Goal: Communication & Community: Answer question/provide support

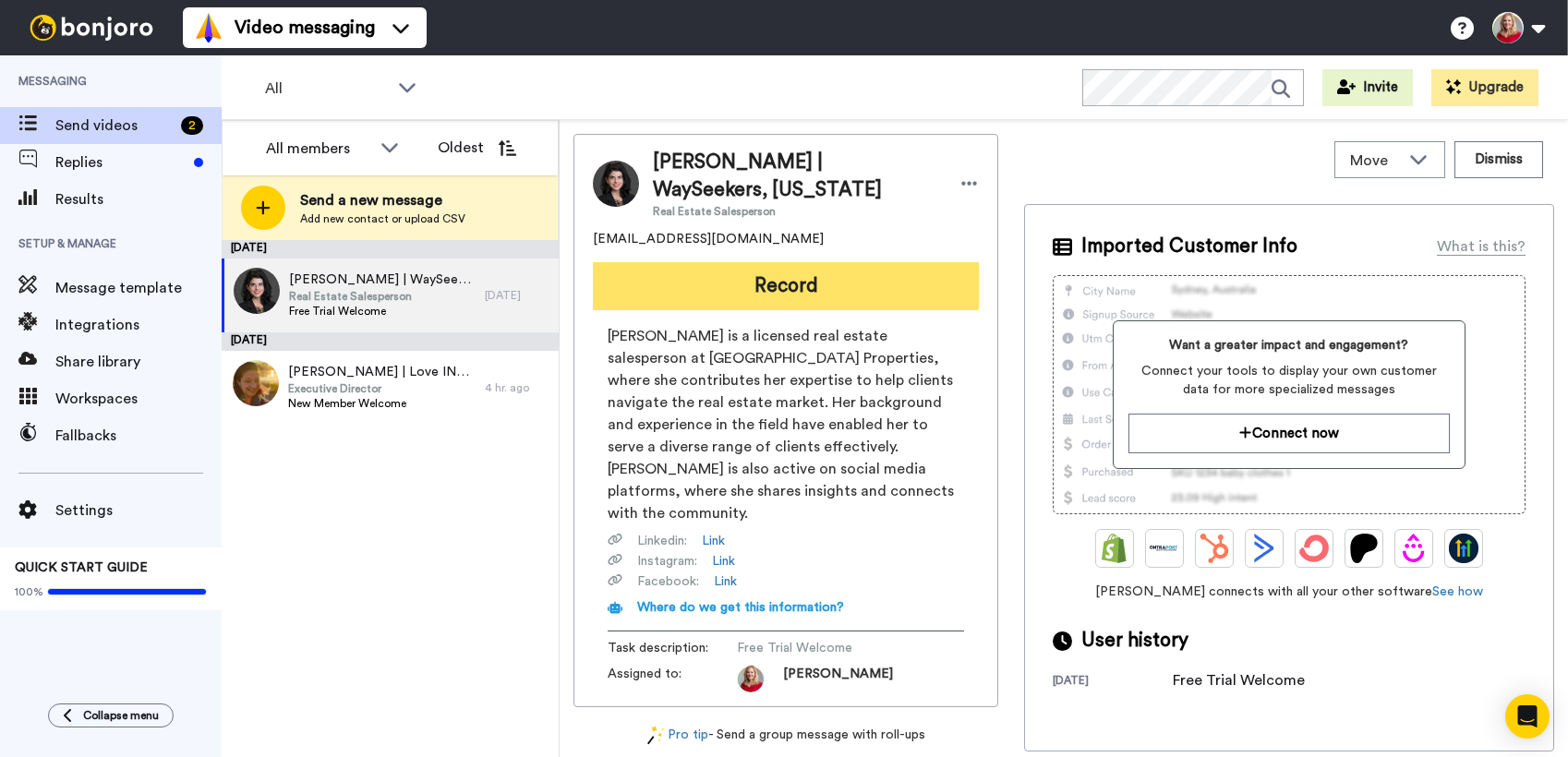
click at [761, 282] on button "Record" at bounding box center [786, 285] width 386 height 48
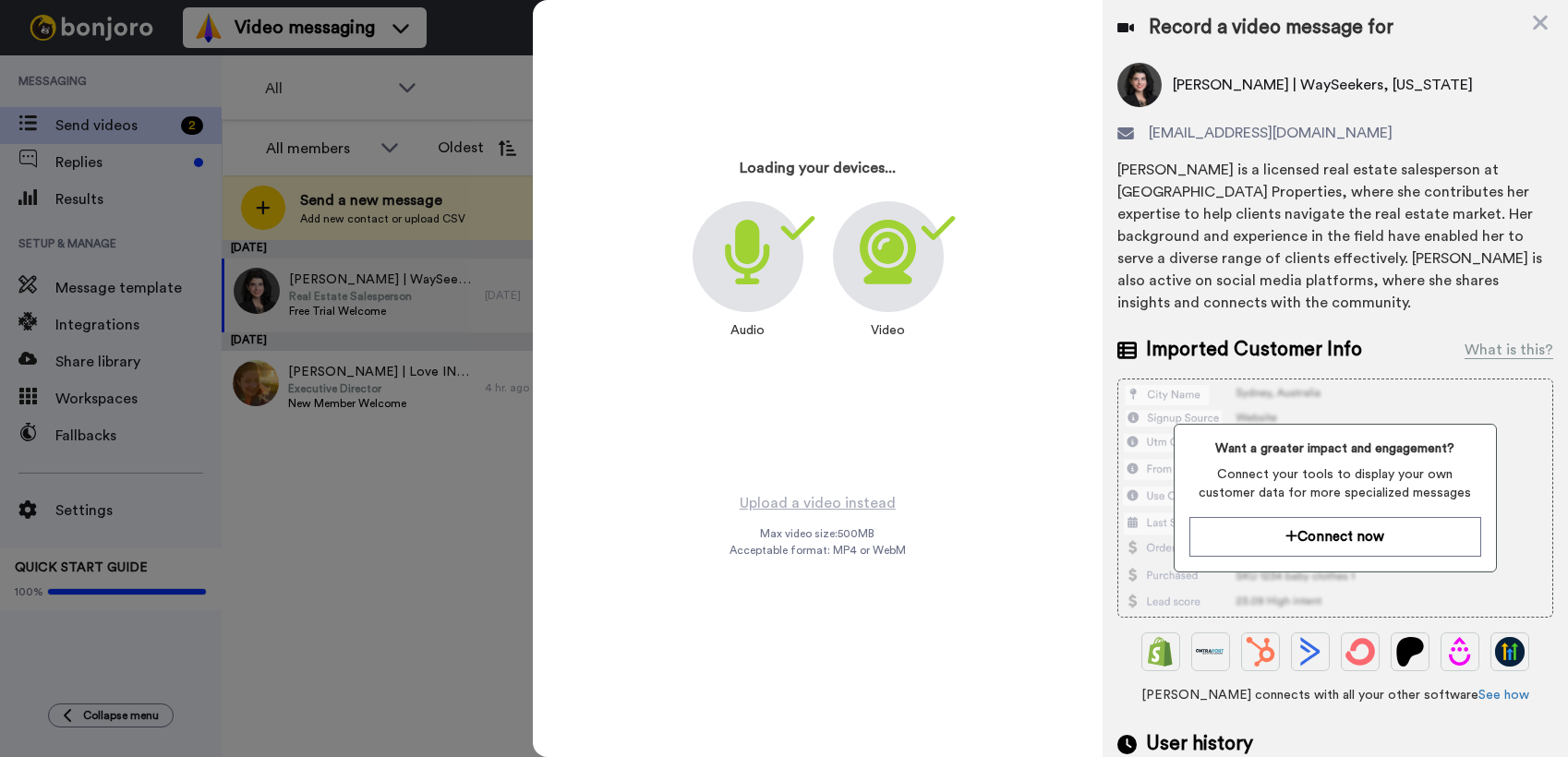
click at [338, 423] on div at bounding box center [784, 378] width 1568 height 757
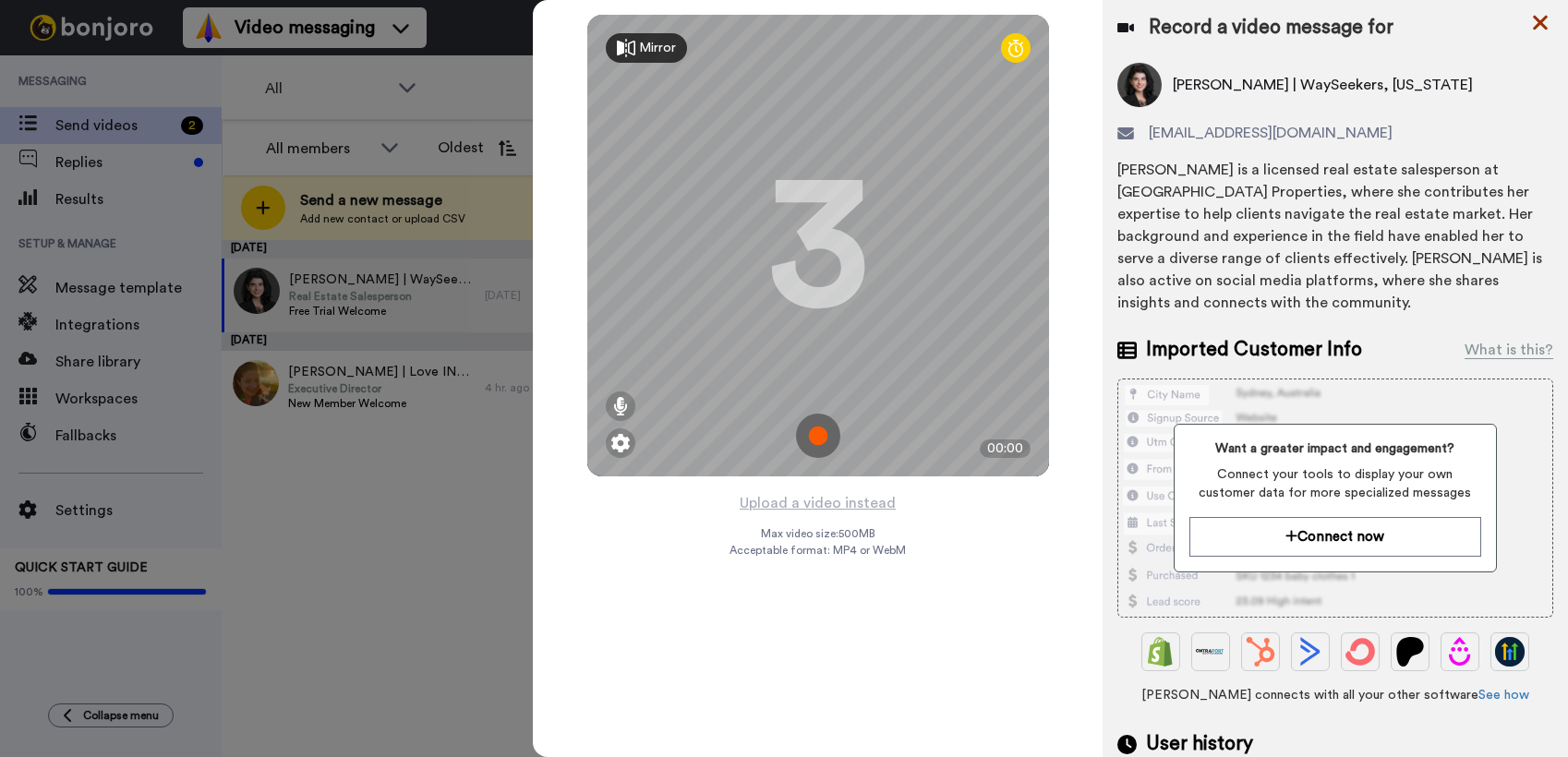
click at [1546, 16] on icon at bounding box center [1540, 22] width 15 height 15
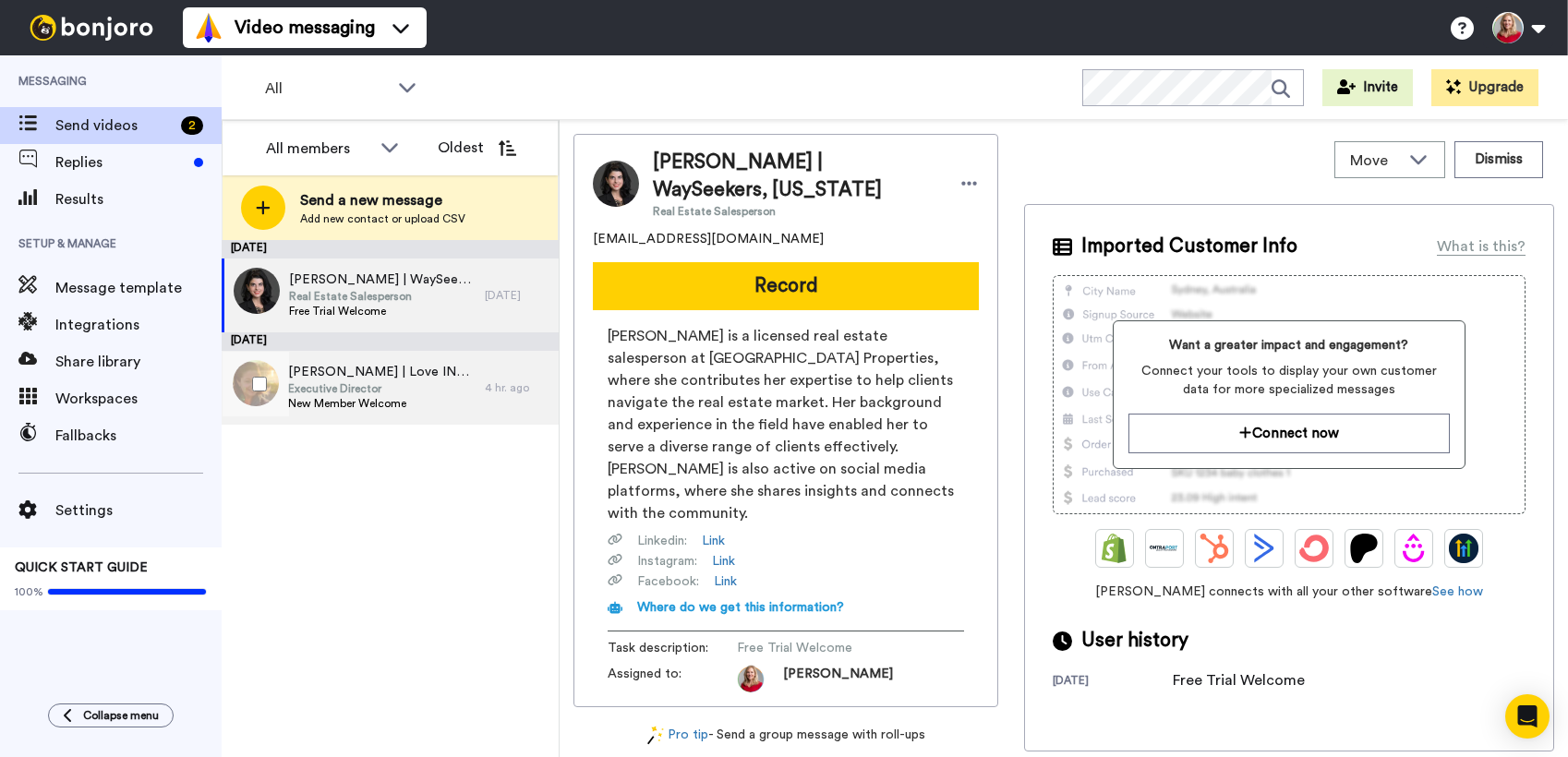
click at [362, 391] on span "Executive Director" at bounding box center [382, 388] width 187 height 15
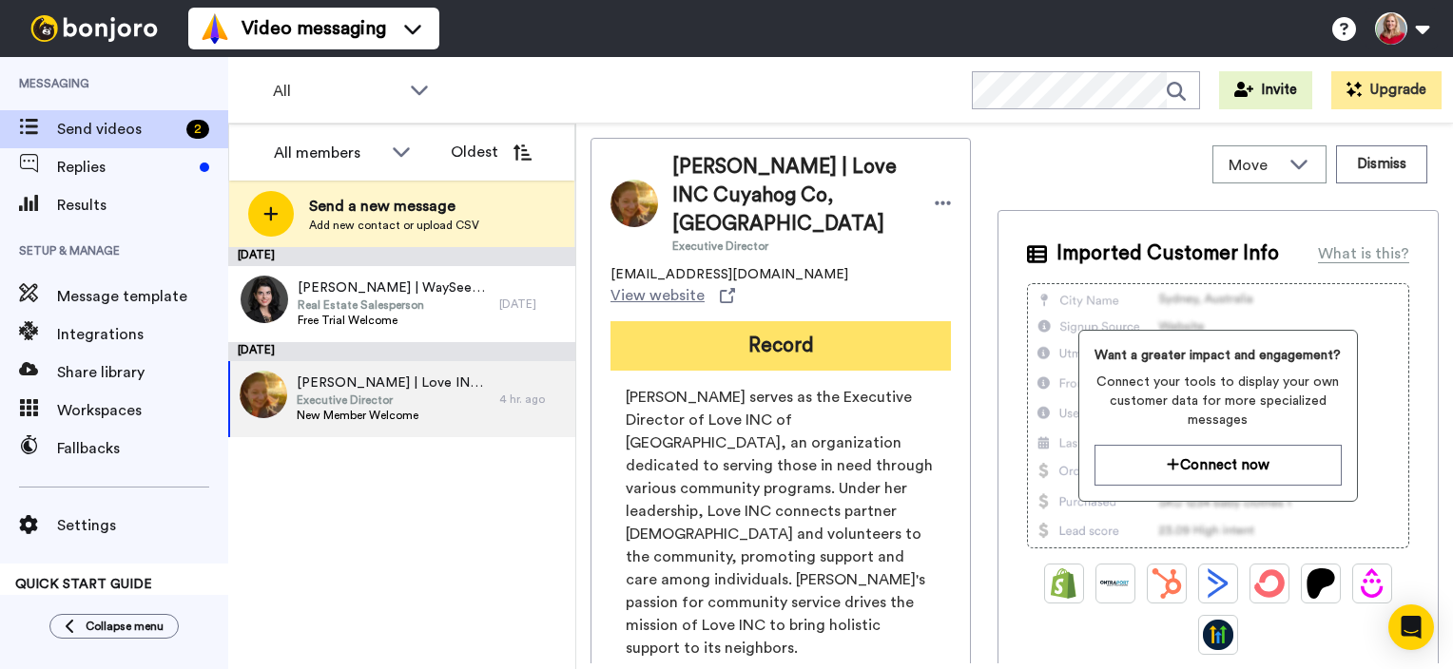
click at [744, 321] on button "Record" at bounding box center [781, 345] width 340 height 49
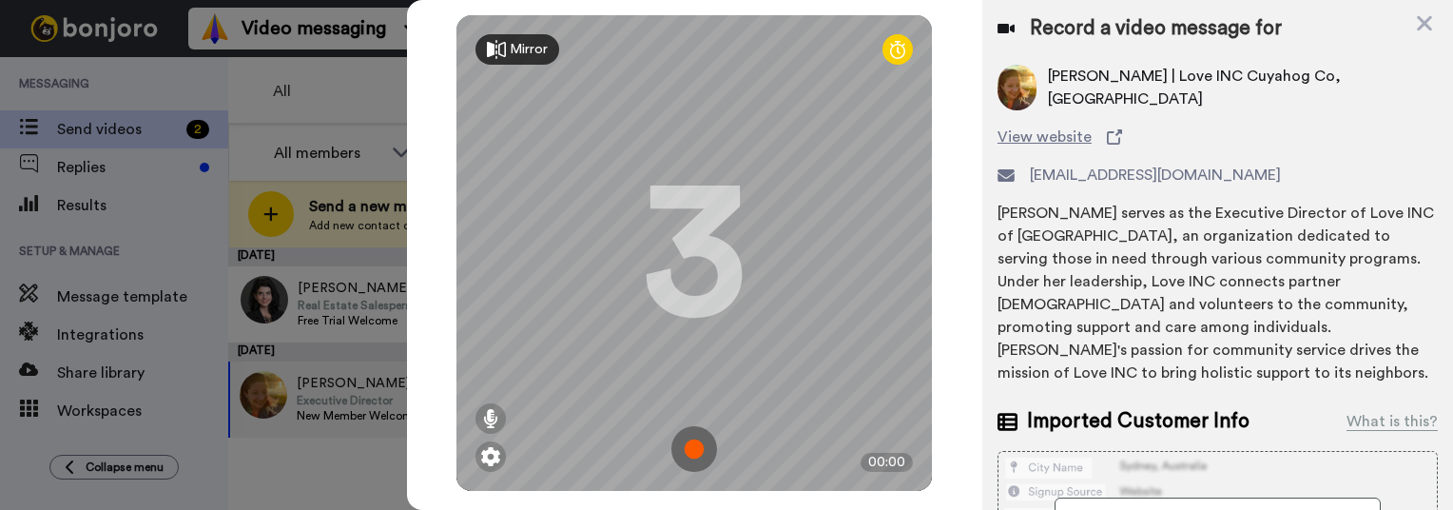
click at [694, 445] on img at bounding box center [694, 449] width 46 height 46
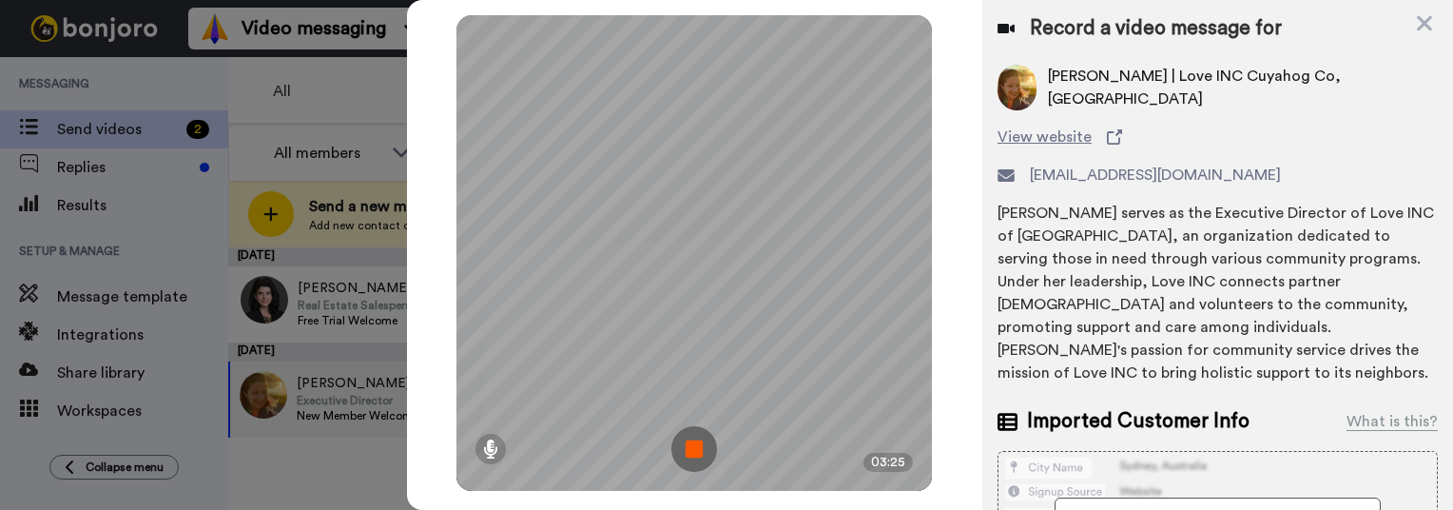
click at [694, 447] on img at bounding box center [694, 449] width 46 height 46
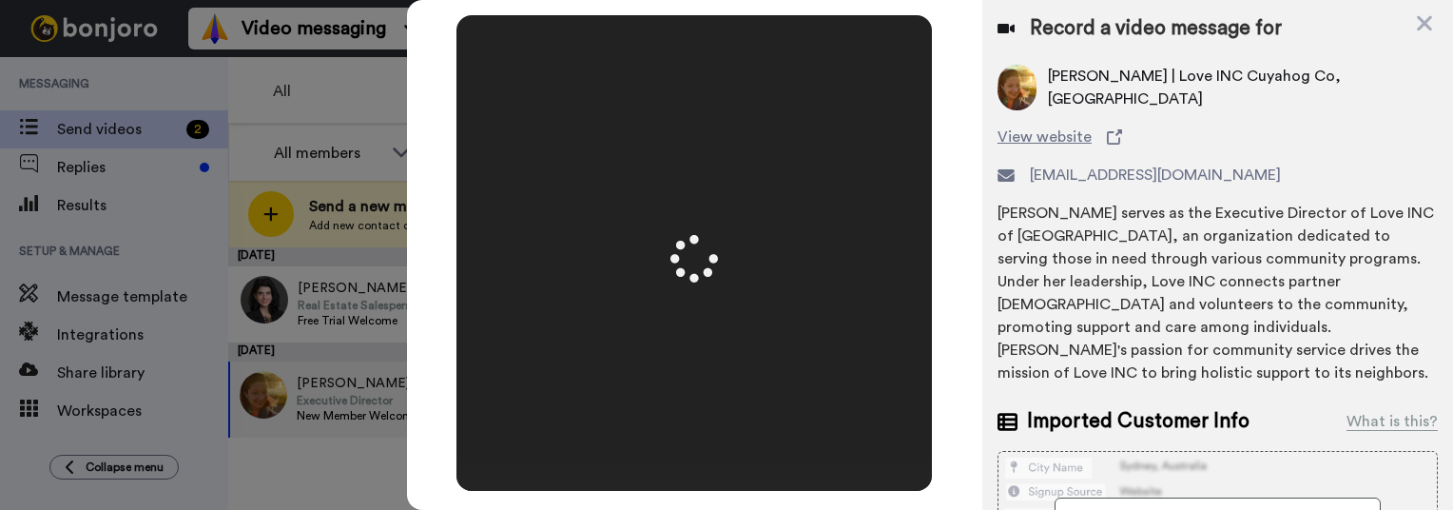
click at [694, 447] on div at bounding box center [693, 252] width 475 height 475
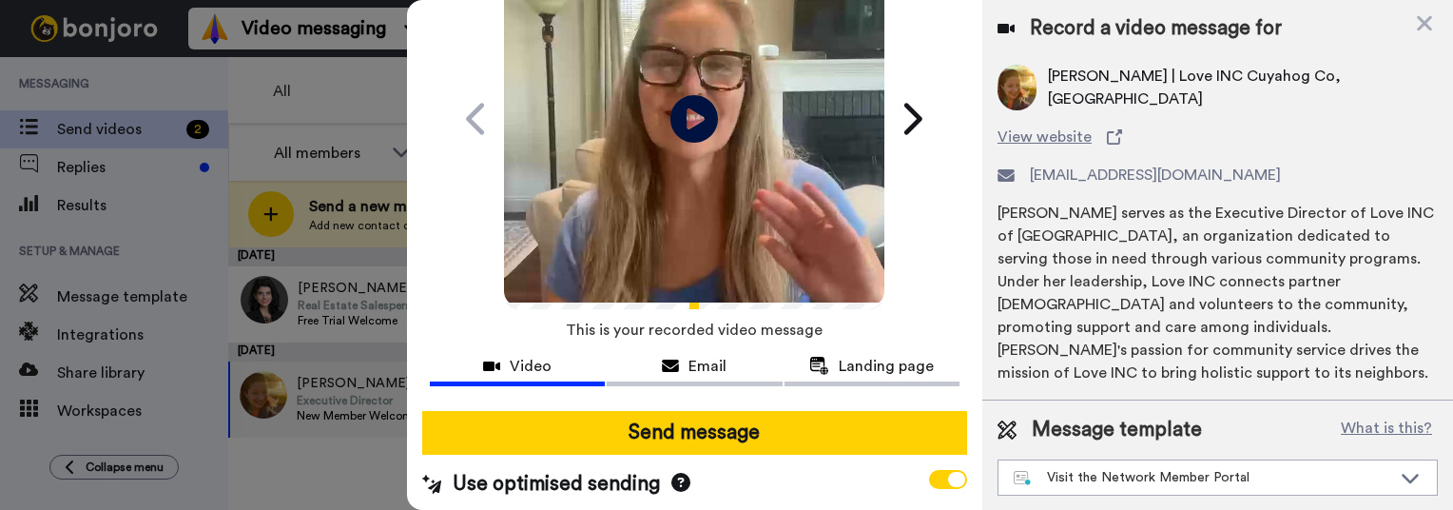
scroll to position [139, 0]
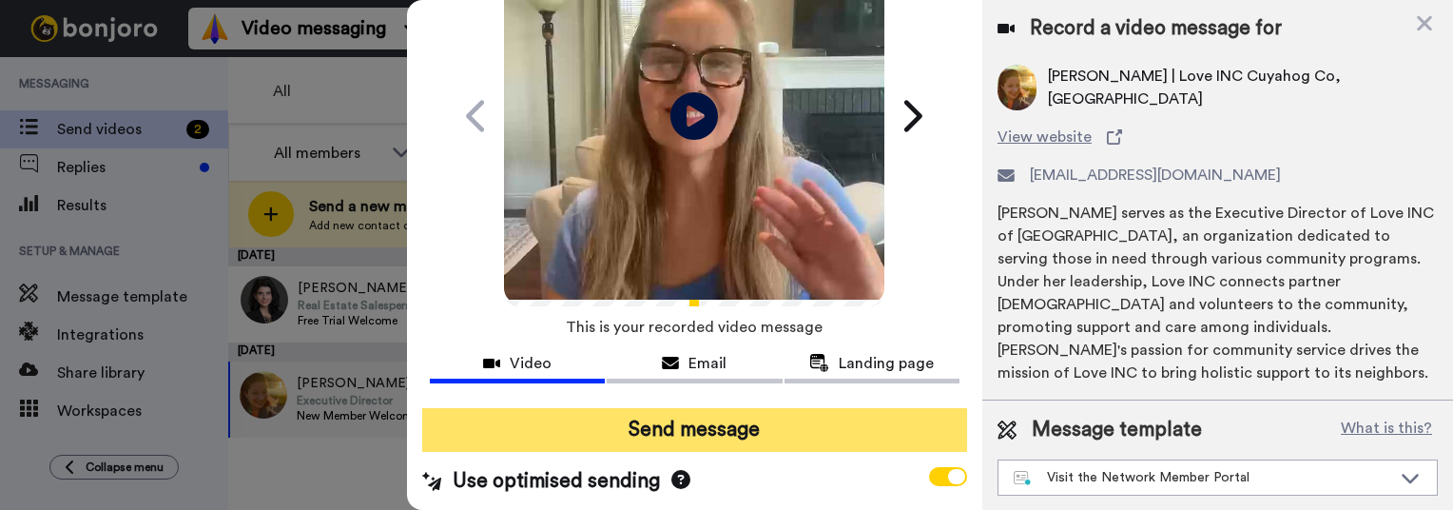
click at [698, 426] on button "Send message" at bounding box center [694, 430] width 545 height 44
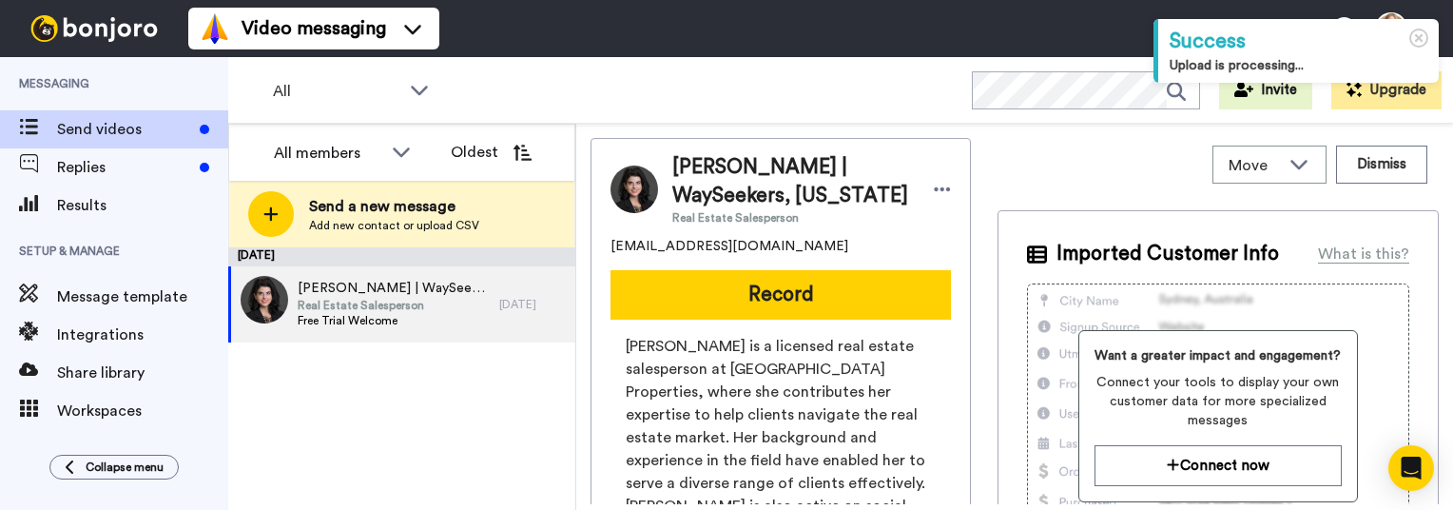
click at [338, 287] on span "Amy Monk | WaySeekers, Arkansas" at bounding box center [394, 288] width 192 height 19
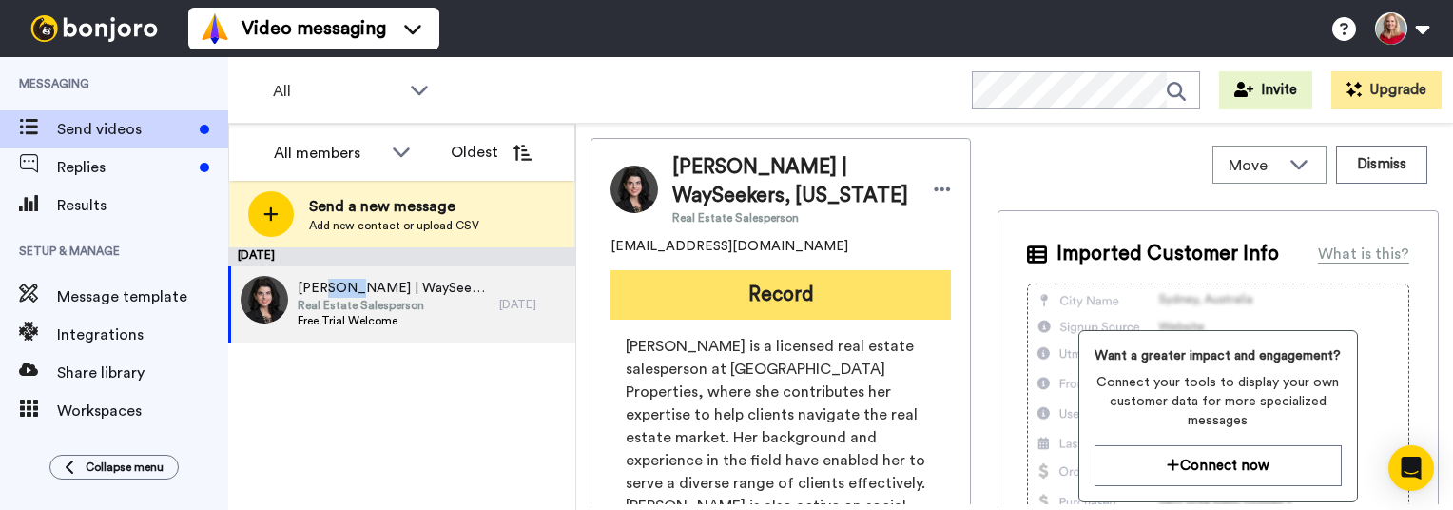
click at [791, 293] on button "Record" at bounding box center [781, 294] width 340 height 49
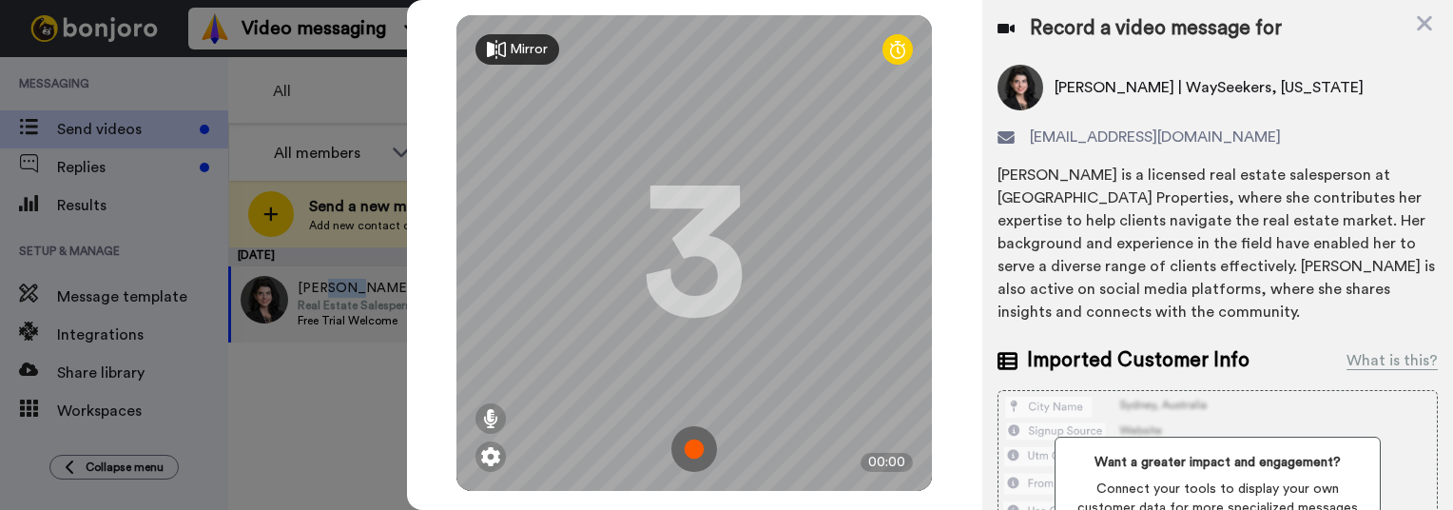
click at [679, 451] on img at bounding box center [694, 449] width 46 height 46
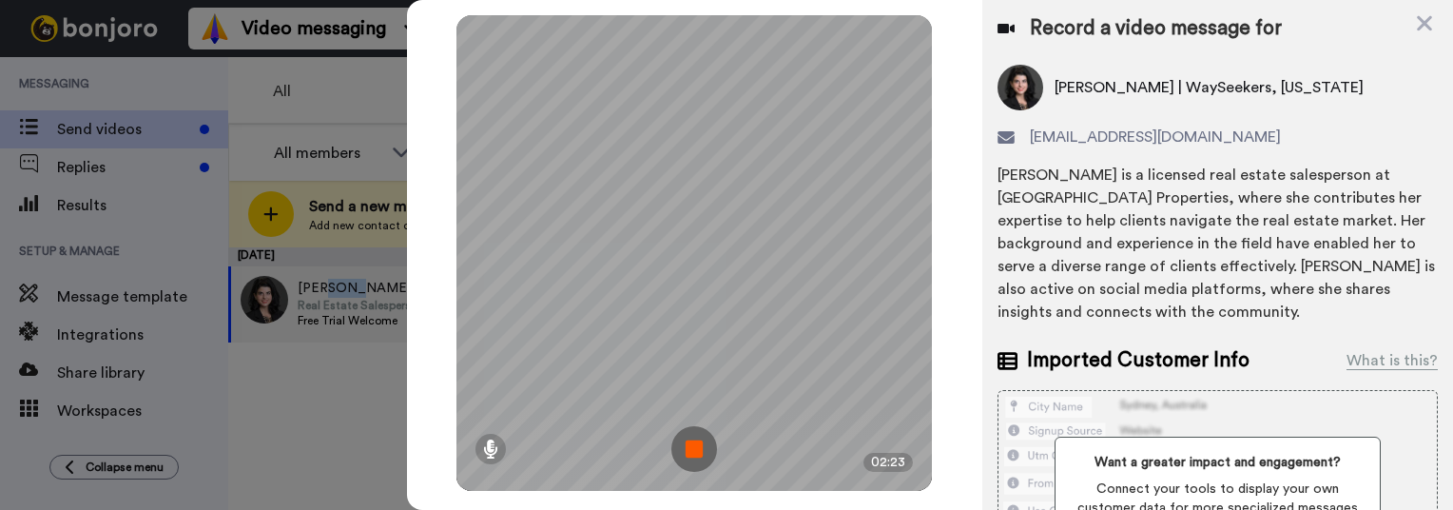
click at [687, 451] on img at bounding box center [694, 449] width 46 height 46
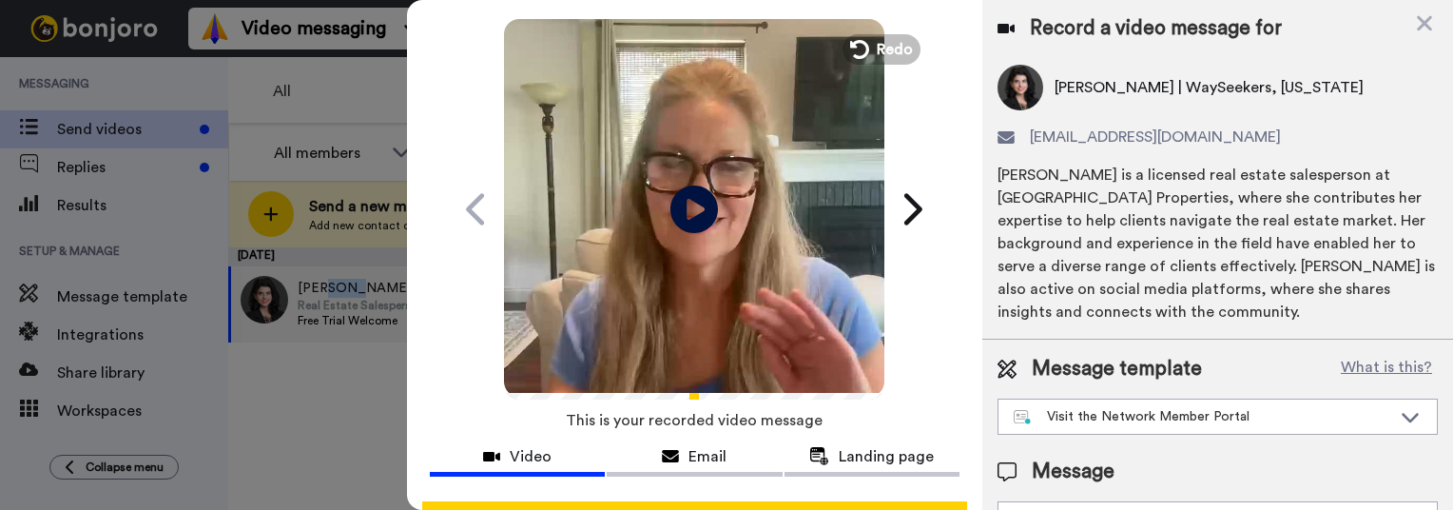
scroll to position [139, 0]
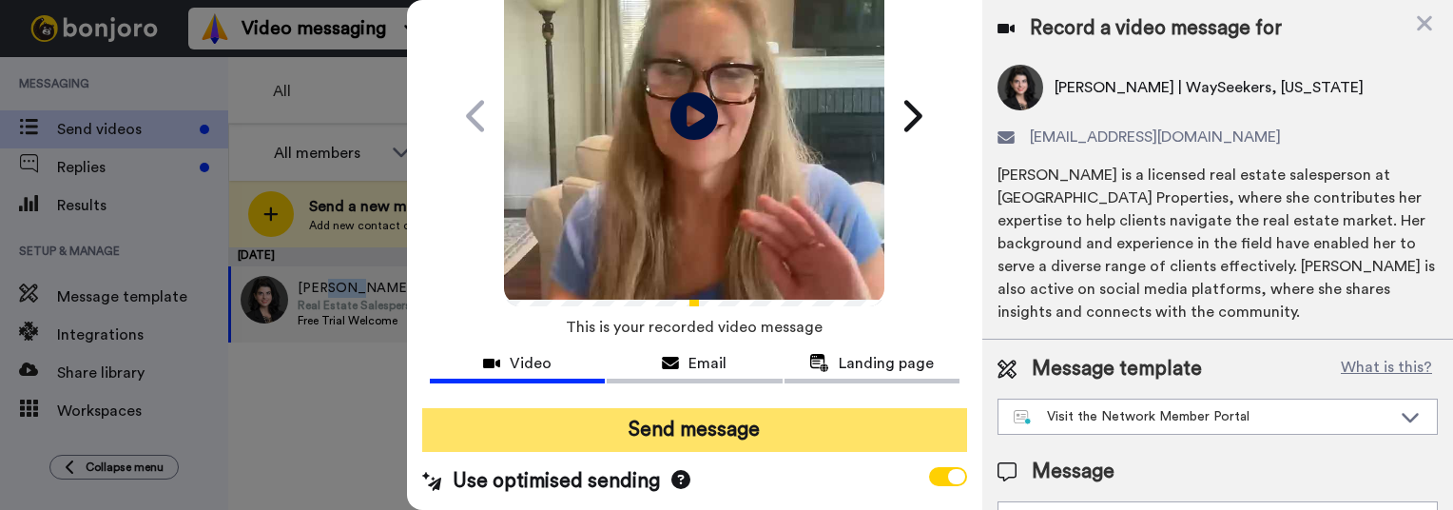
click at [697, 426] on button "Send message" at bounding box center [694, 430] width 545 height 44
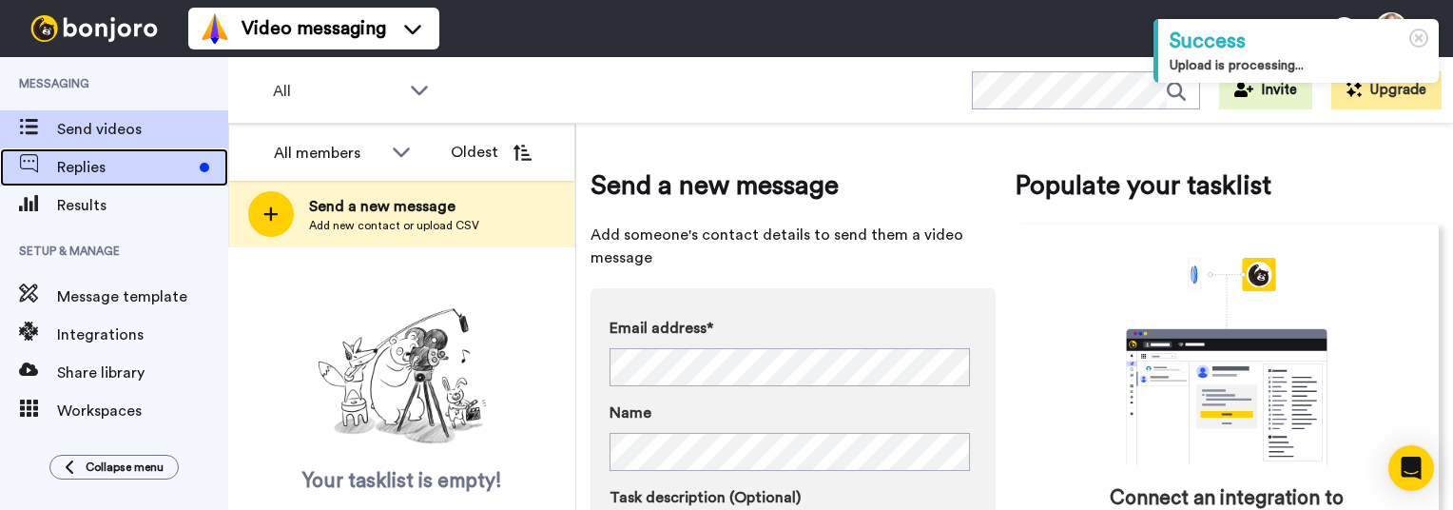
click at [86, 166] on span "Replies" at bounding box center [124, 167] width 135 height 23
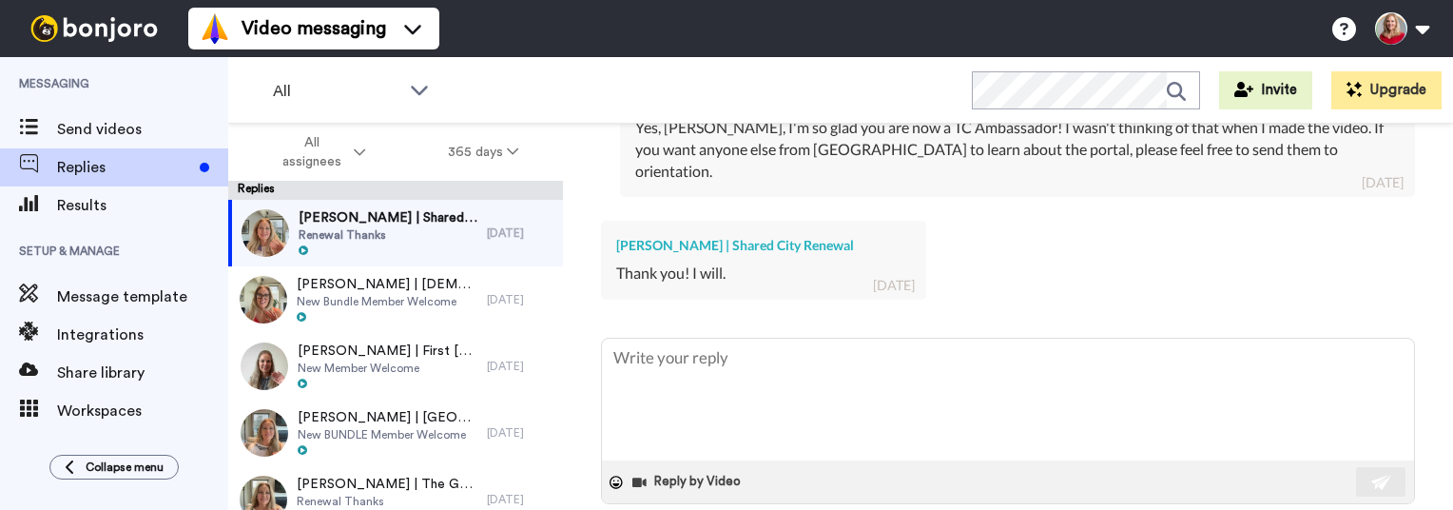
scroll to position [767, 0]
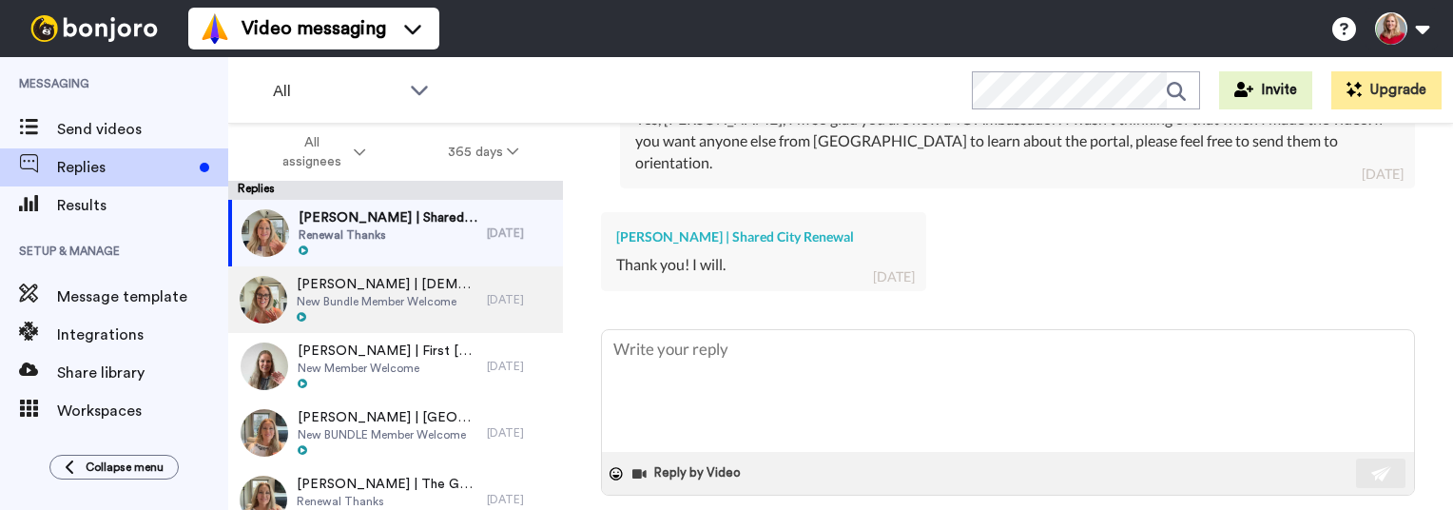
type textarea "x"
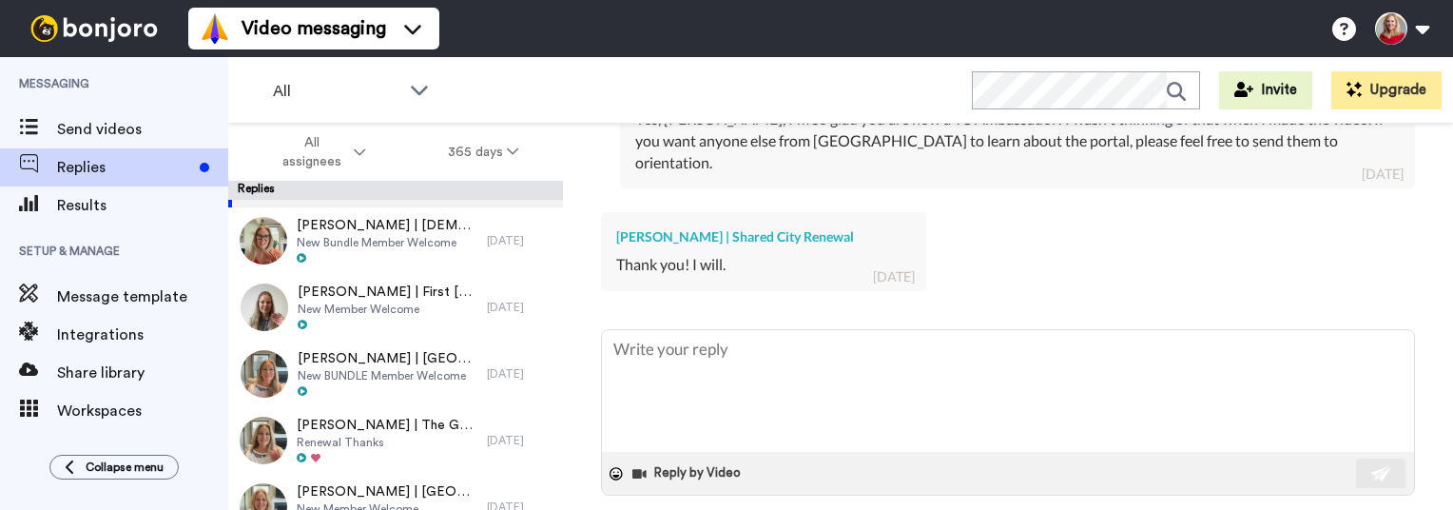
scroll to position [0, 0]
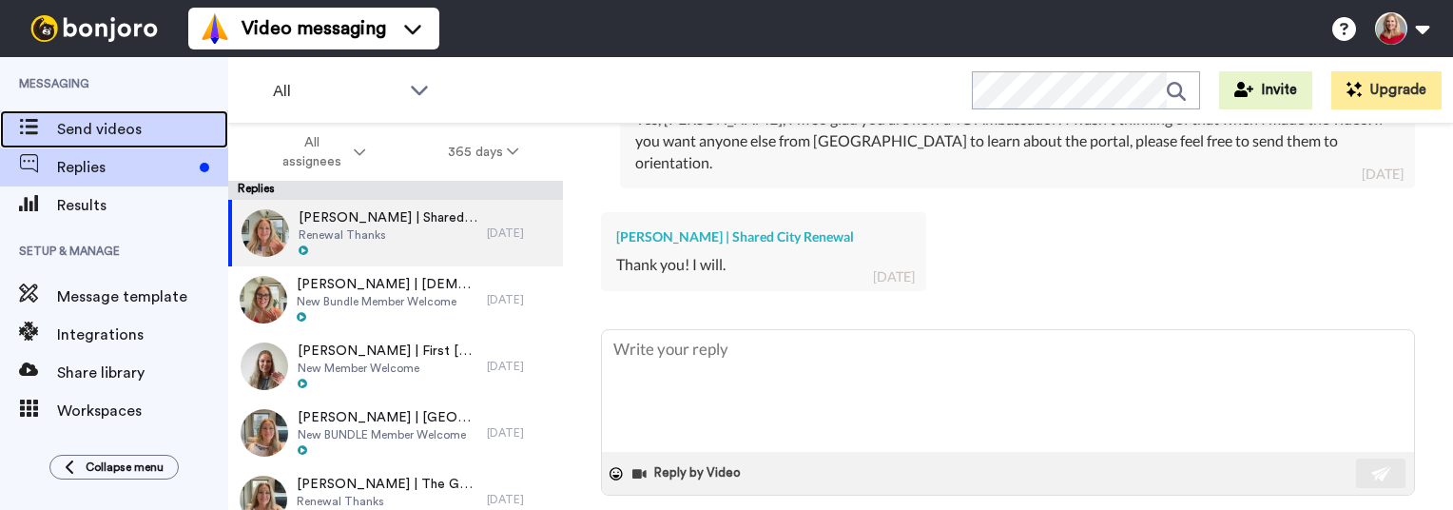
click at [107, 133] on span "Send videos" at bounding box center [142, 129] width 171 height 23
